Goal: Task Accomplishment & Management: Manage account settings

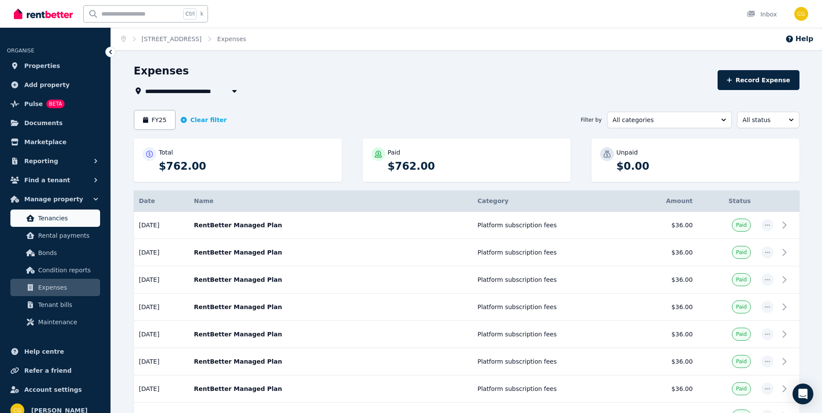
click at [60, 222] on span "Tenancies" at bounding box center [67, 218] width 58 height 10
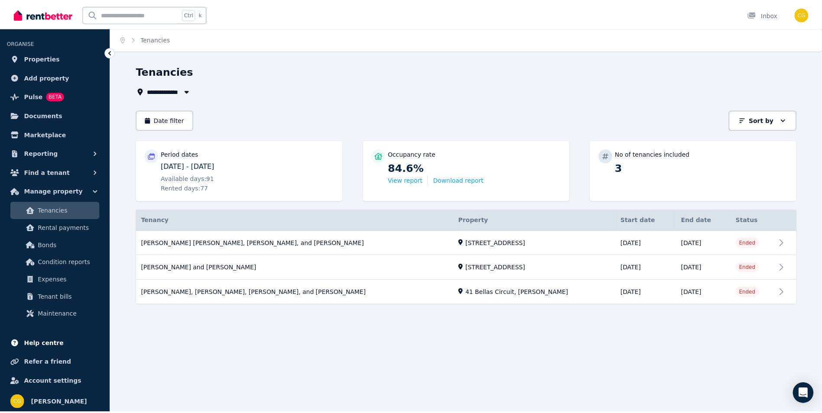
scroll to position [10, 0]
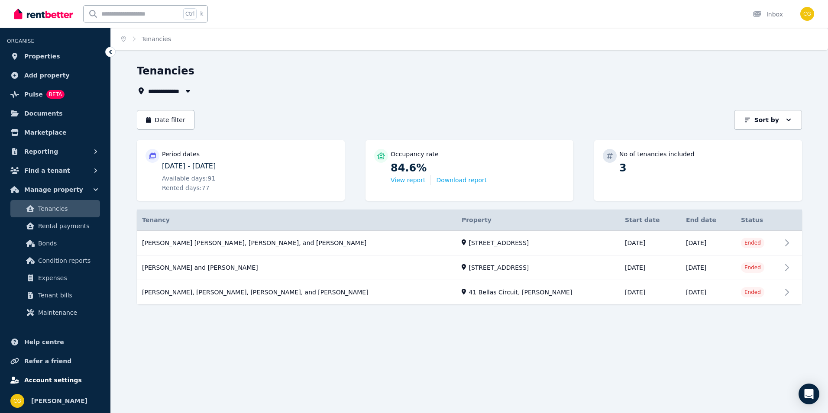
click at [44, 379] on span "Account settings" at bounding box center [53, 380] width 58 height 10
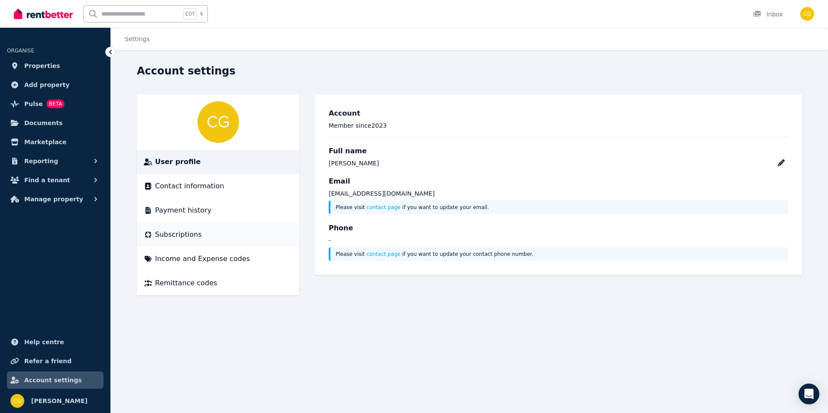
click at [171, 233] on span "Subscriptions" at bounding box center [178, 235] width 47 height 10
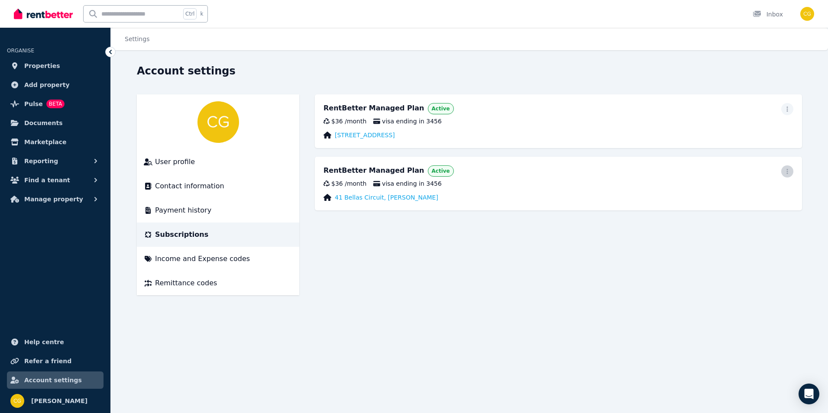
click at [787, 175] on span "button" at bounding box center [787, 171] width 12 height 12
click at [739, 217] on span "Cancel plan" at bounding box center [748, 222] width 76 height 10
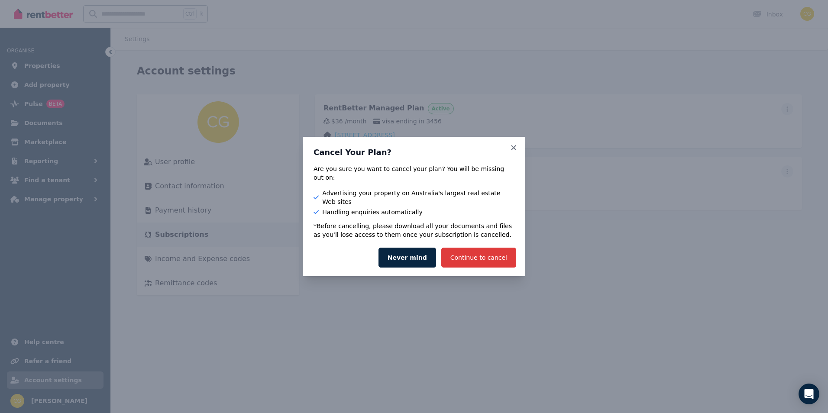
click at [470, 248] on button "Continue to cancel" at bounding box center [478, 258] width 75 height 20
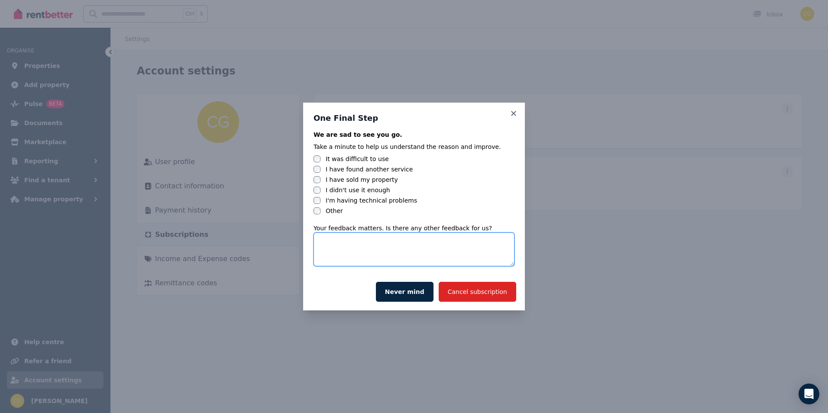
click at [344, 249] on textarea at bounding box center [414, 250] width 201 height 34
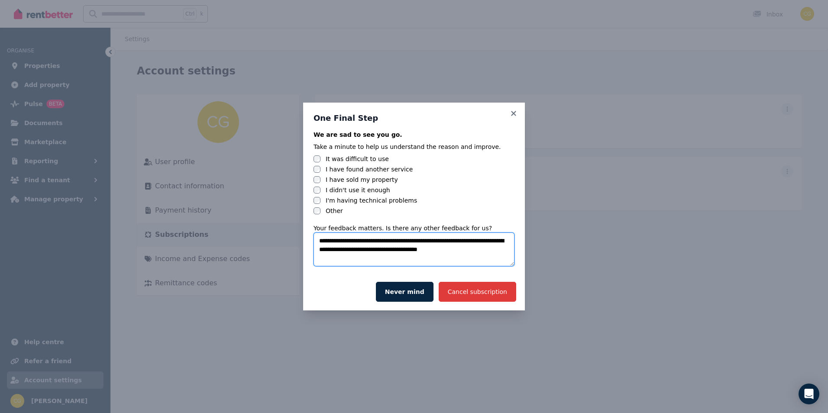
type textarea "**********"
click at [493, 289] on button "Cancel subscription" at bounding box center [478, 292] width 78 height 20
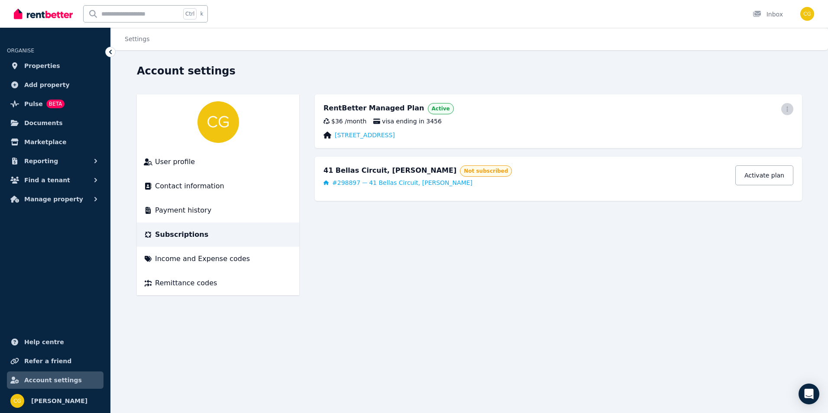
click at [785, 111] on icon "button" at bounding box center [787, 109] width 7 height 6
click at [462, 300] on div "Account settings User profile Contact information Payment history Subscriptions…" at bounding box center [469, 187] width 717 height 247
click at [238, 260] on div "Income and Expense codes" at bounding box center [218, 259] width 149 height 10
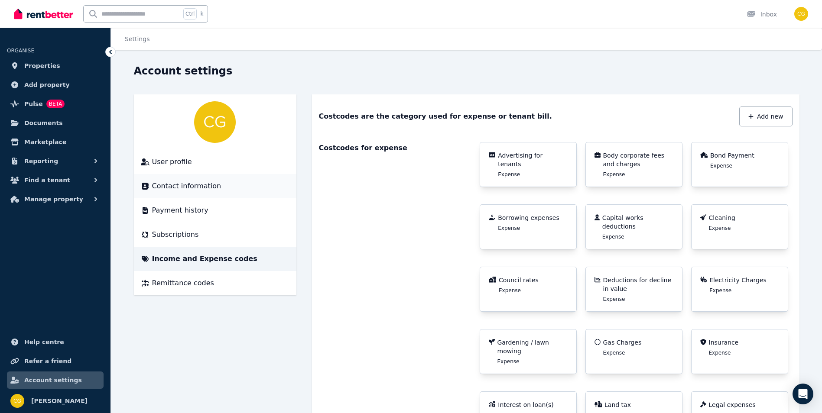
click at [183, 188] on span "Contact information" at bounding box center [186, 186] width 69 height 10
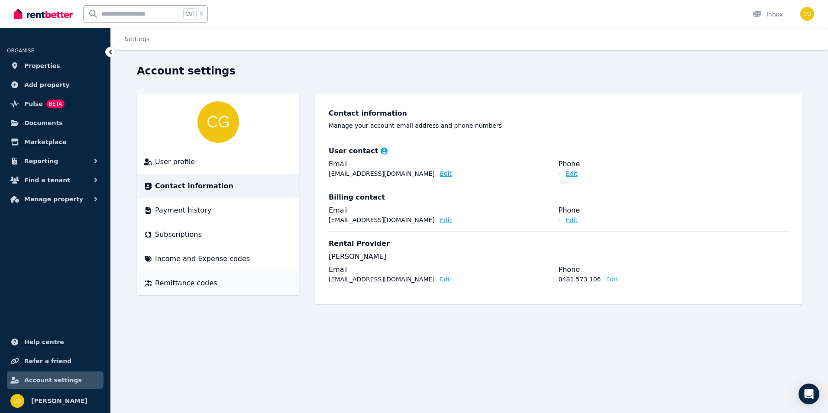
click at [169, 282] on span "Remittance codes" at bounding box center [186, 283] width 62 height 10
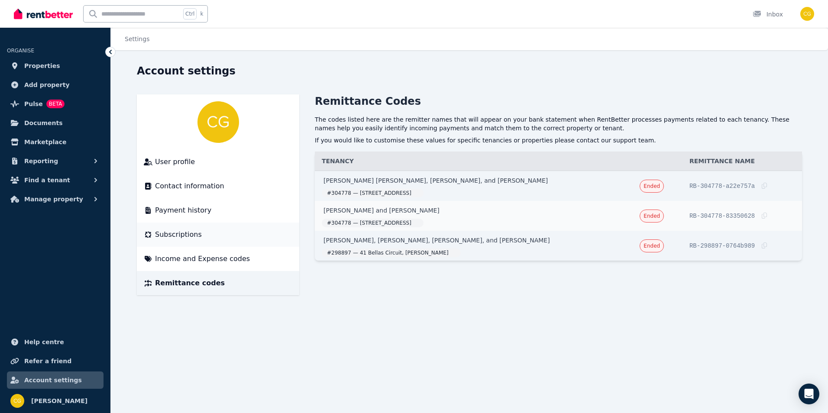
click at [176, 236] on span "Subscriptions" at bounding box center [178, 235] width 47 height 10
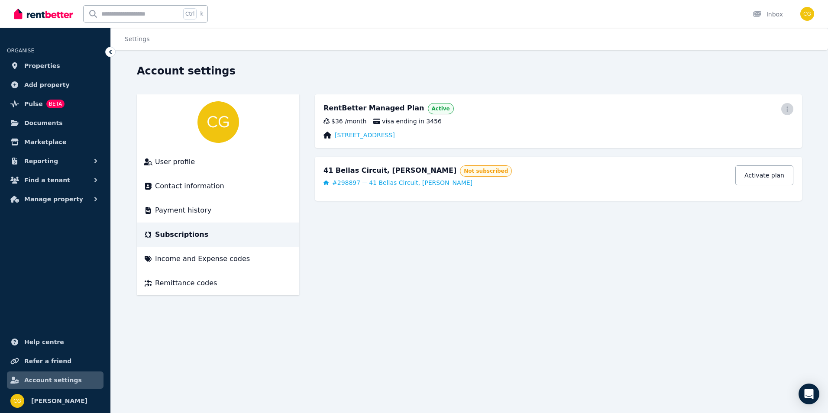
click at [788, 110] on icon "button" at bounding box center [787, 109] width 7 height 6
click at [720, 155] on span "Cancel plan" at bounding box center [748, 160] width 76 height 10
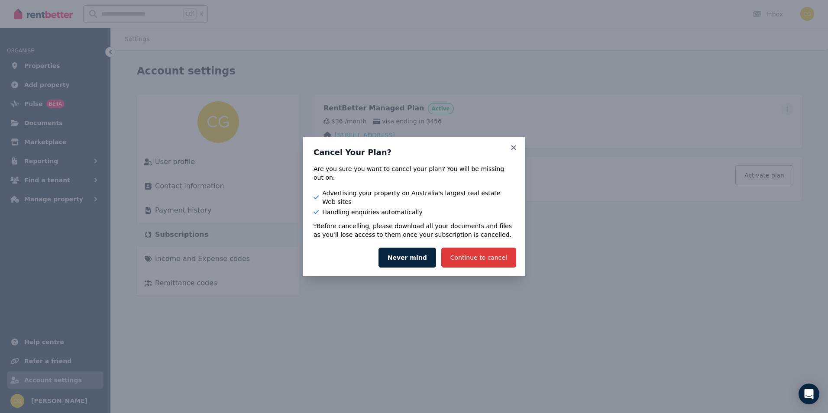
click at [480, 248] on button "Continue to cancel" at bounding box center [478, 258] width 75 height 20
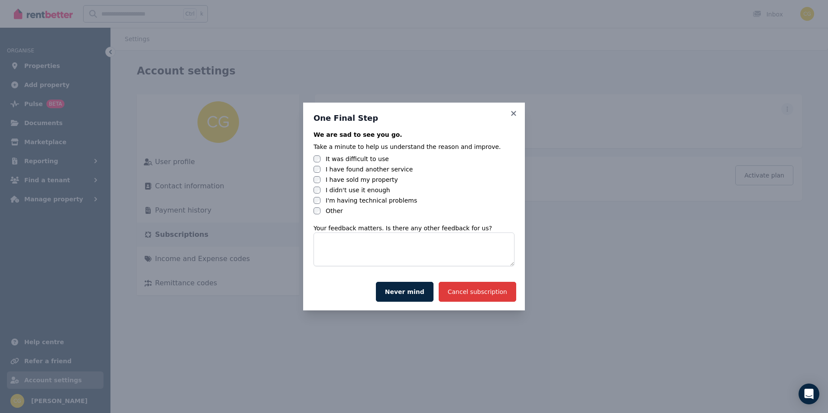
click at [481, 287] on button "Cancel subscription" at bounding box center [478, 292] width 78 height 20
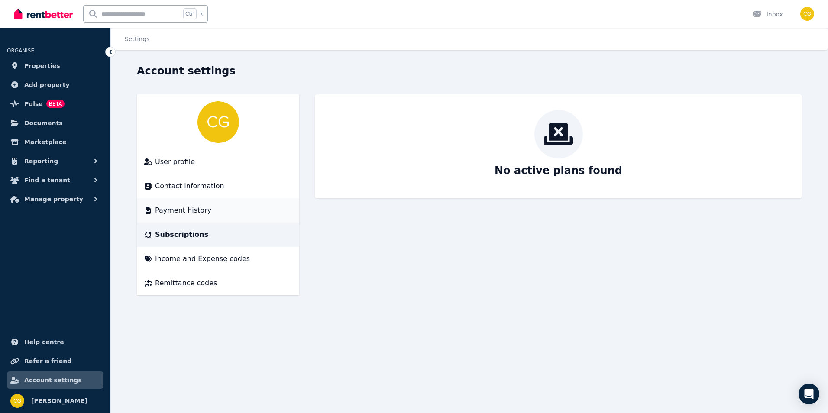
click at [191, 213] on span "Payment history" at bounding box center [183, 210] width 56 height 10
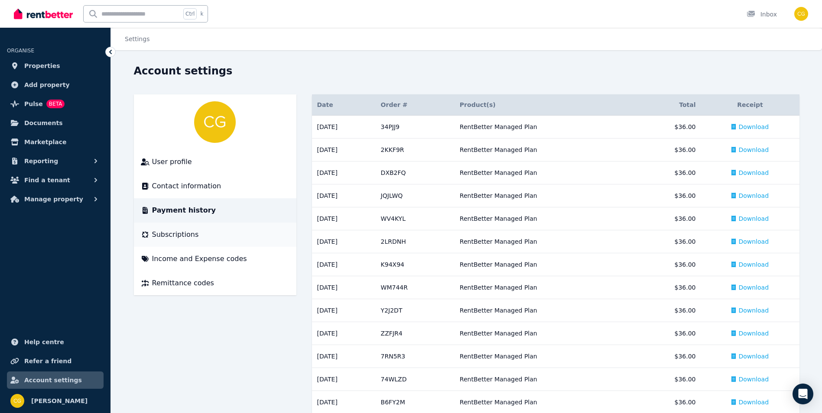
click at [180, 233] on span "Subscriptions" at bounding box center [175, 235] width 47 height 10
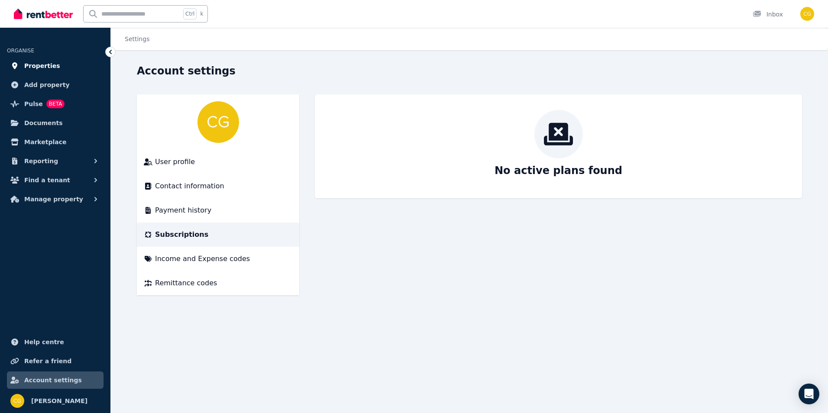
click at [40, 68] on span "Properties" at bounding box center [42, 66] width 36 height 10
